Goal: Information Seeking & Learning: Compare options

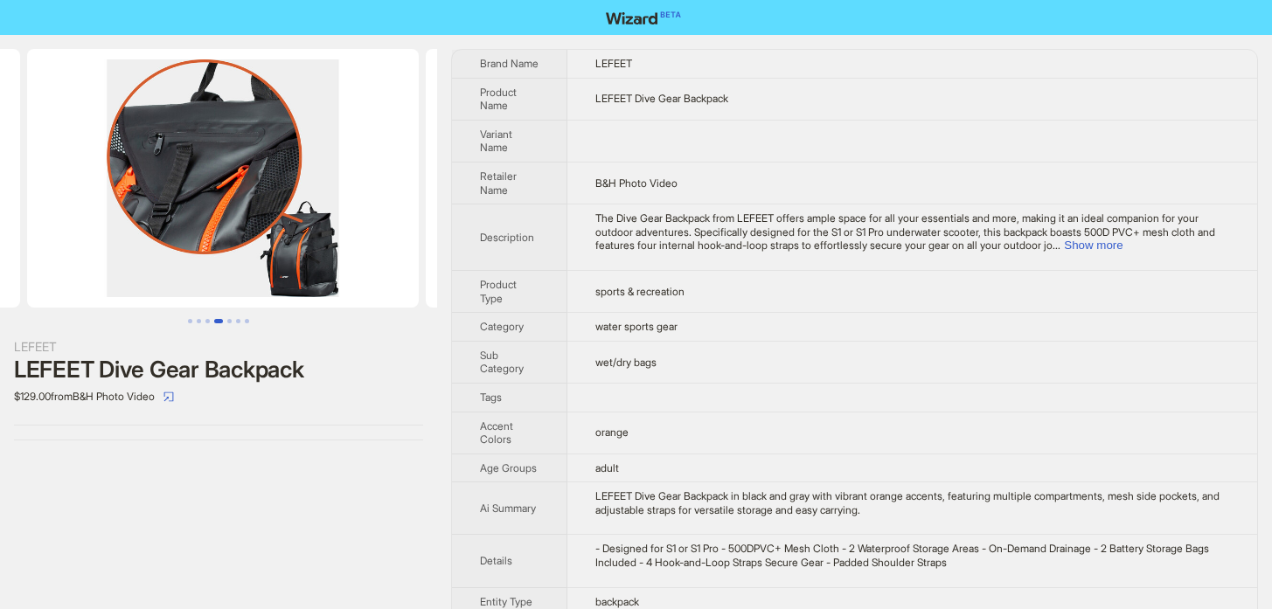
scroll to position [0, 1195]
